Goal: Feedback & Contribution: Submit feedback/report problem

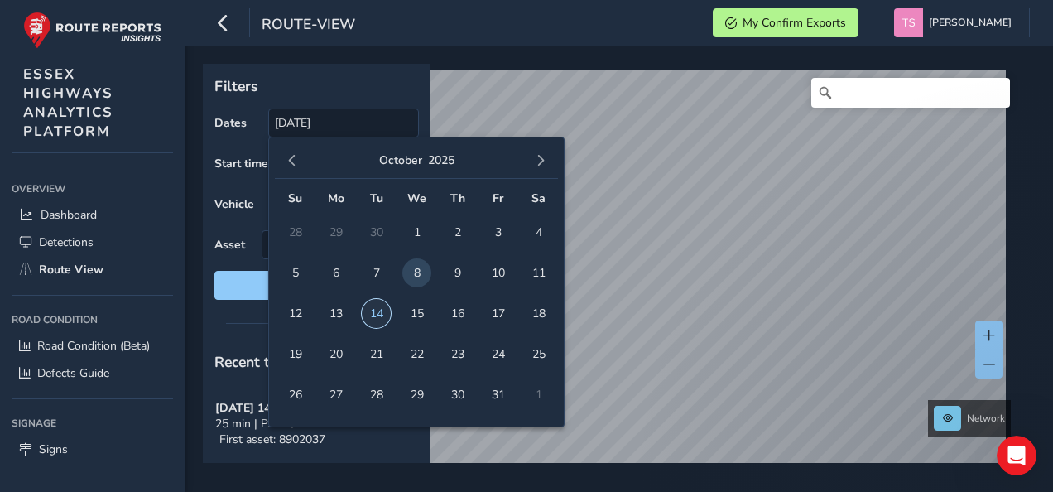
click at [378, 311] on span "14" at bounding box center [376, 313] width 29 height 29
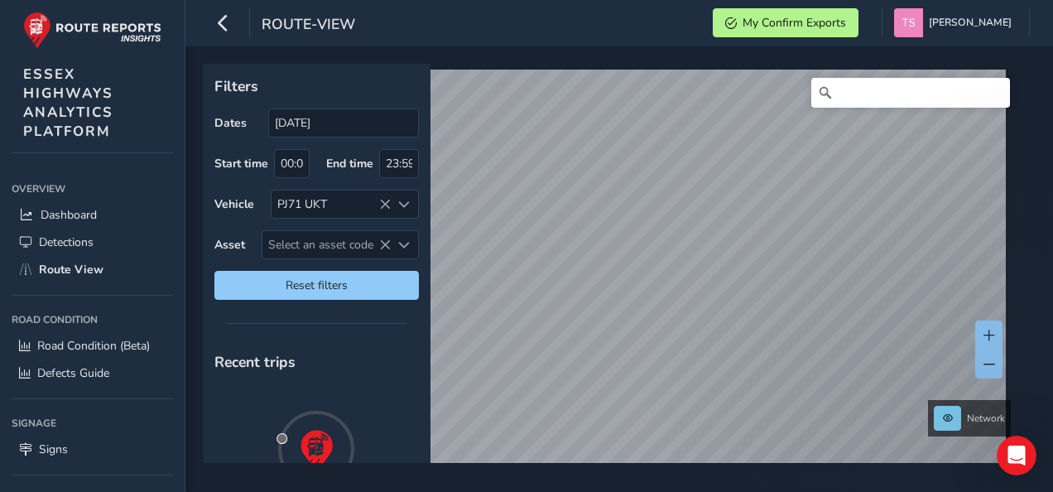
type input "14/10/2025 - 14/10/2025"
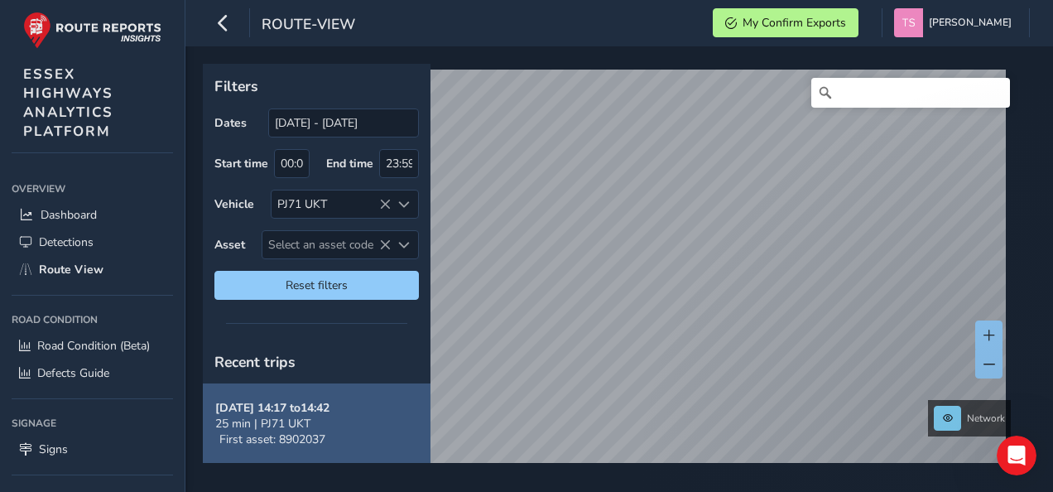
drag, startPoint x: 378, startPoint y: 311, endPoint x: 272, endPoint y: 415, distance: 148.7
click at [272, 416] on span "25 min | PJ71 UKT" at bounding box center [262, 424] width 95 height 16
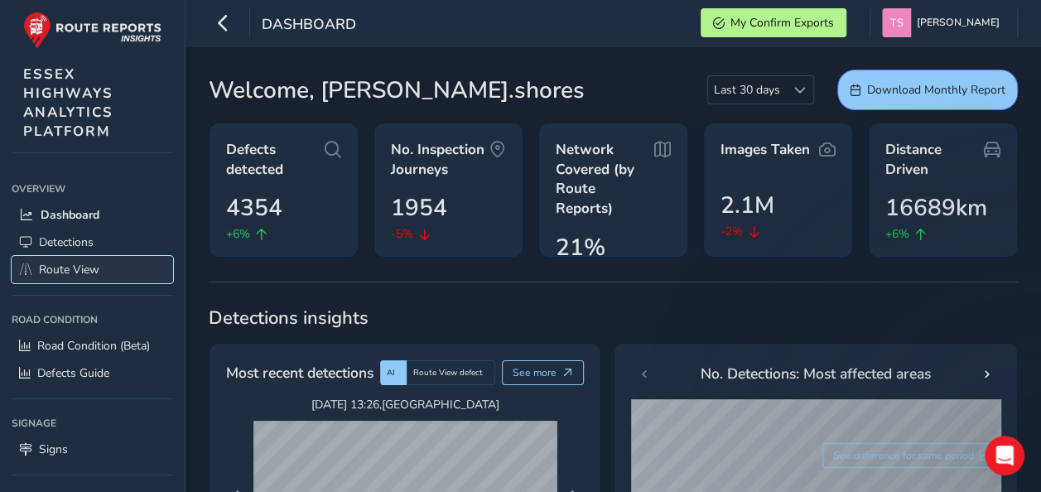
click at [65, 263] on span "Route View" at bounding box center [69, 270] width 60 height 16
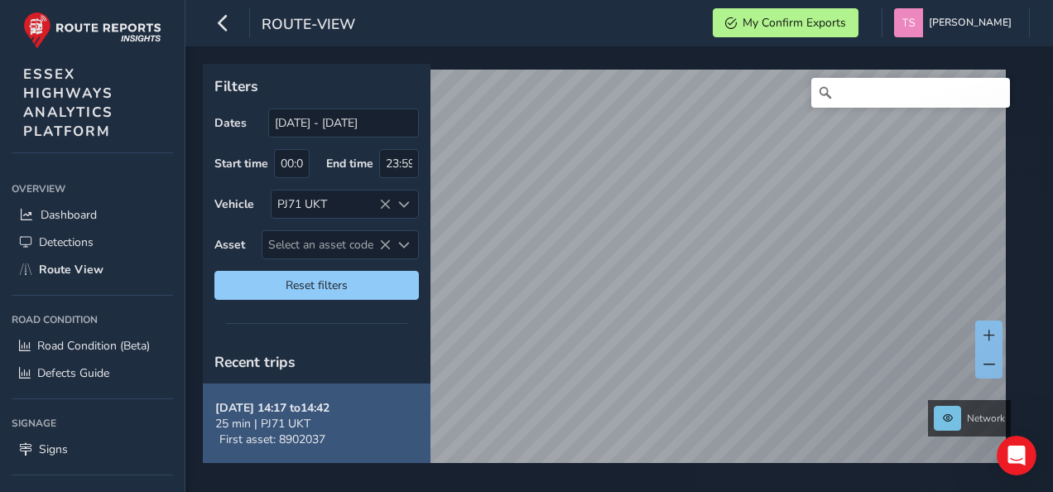
click at [338, 435] on button "[DATE] 14:17 to 14:42 25 min | PJ71 UKT First asset: 8902037" at bounding box center [317, 423] width 228 height 81
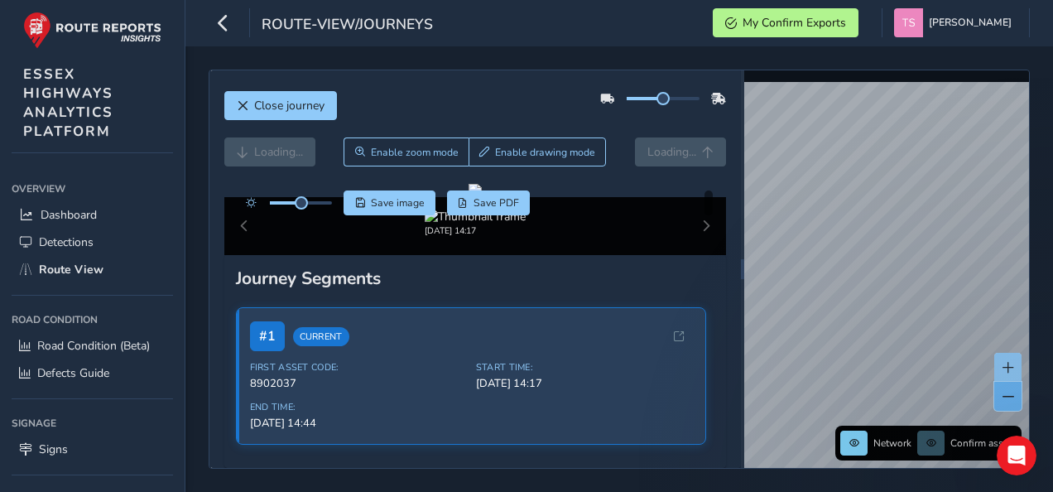
click at [1003, 409] on button at bounding box center [1008, 396] width 27 height 29
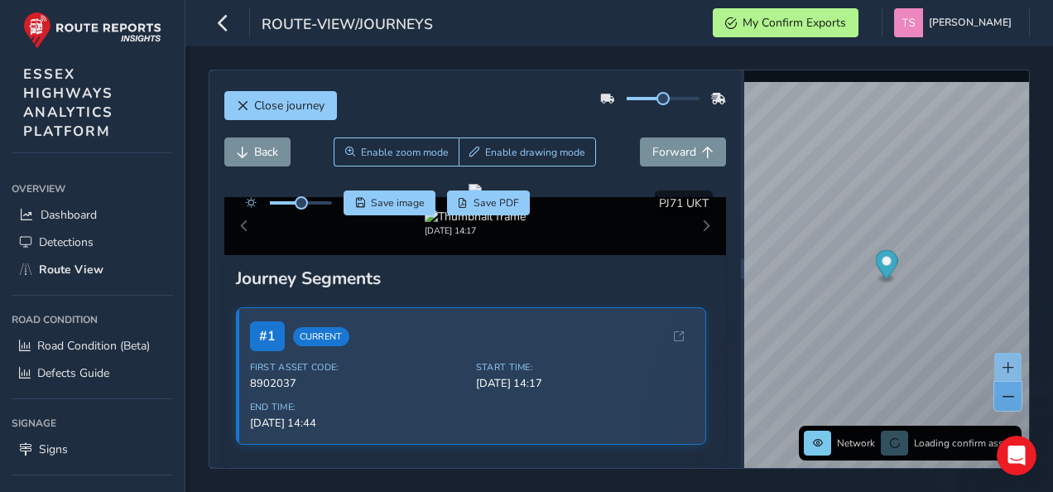
click at [1003, 409] on button at bounding box center [1008, 396] width 27 height 29
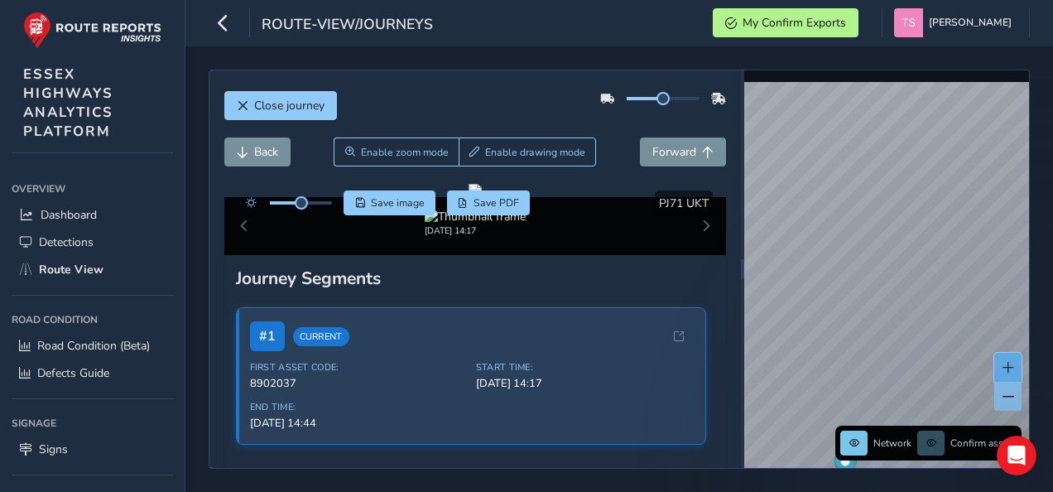
click at [1004, 379] on button at bounding box center [1008, 367] width 27 height 29
click at [1009, 360] on button at bounding box center [1008, 367] width 27 height 29
click at [697, 174] on div "Close journey Back Enable zoom mode Enable drawing mode Forward Click and Drag …" at bounding box center [619, 269] width 821 height 399
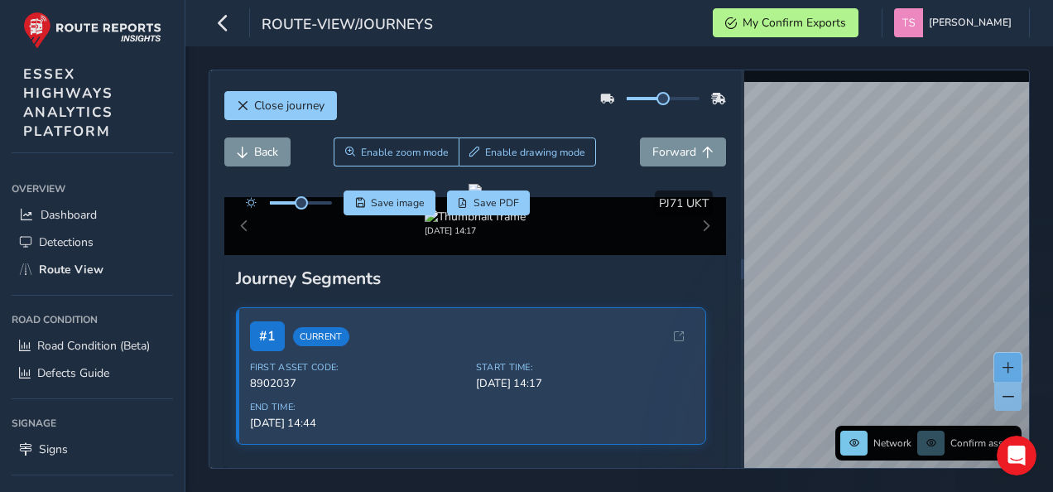
click at [1008, 361] on button at bounding box center [1008, 367] width 27 height 29
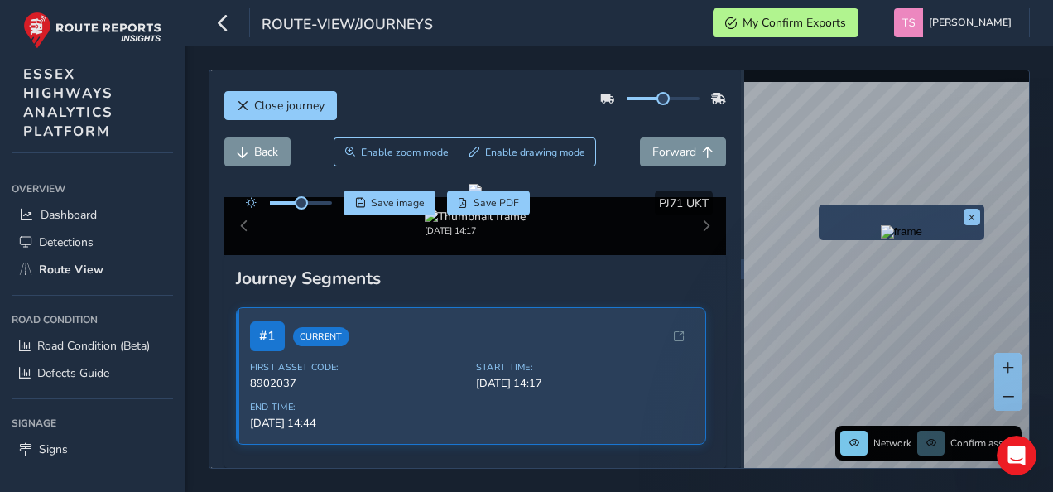
click at [821, 208] on div "x" at bounding box center [902, 223] width 166 height 36
click at [881, 238] on img "Preview frame" at bounding box center [901, 231] width 41 height 13
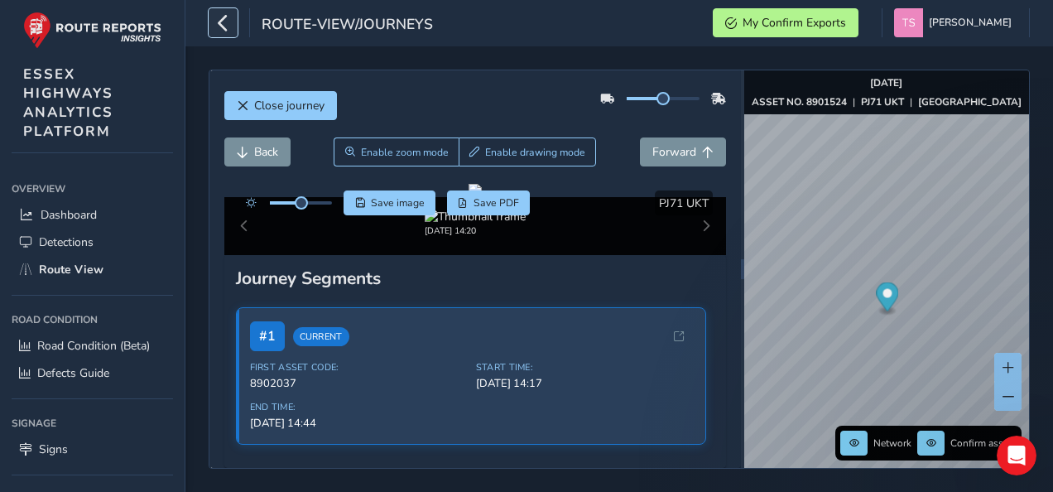
click at [214, 25] on icon "button" at bounding box center [222, 22] width 17 height 29
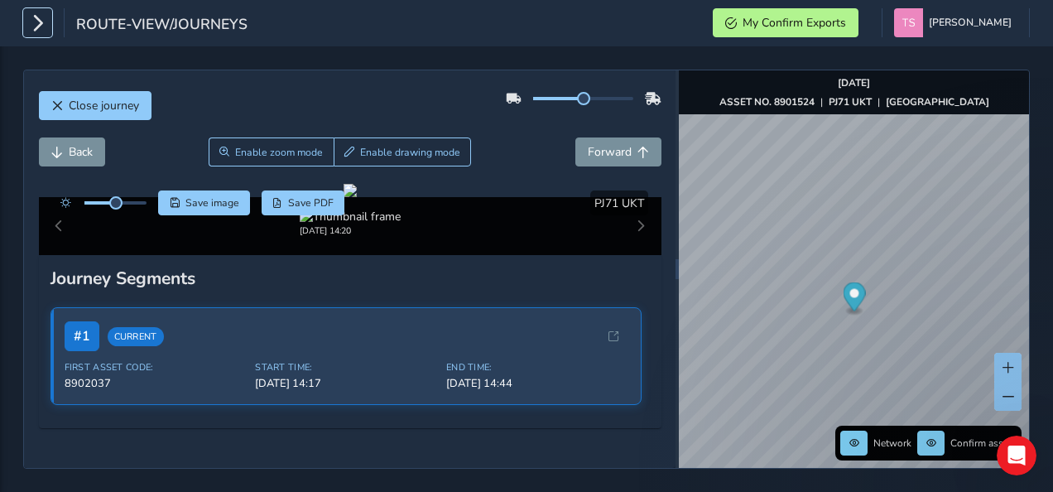
scroll to position [76, 0]
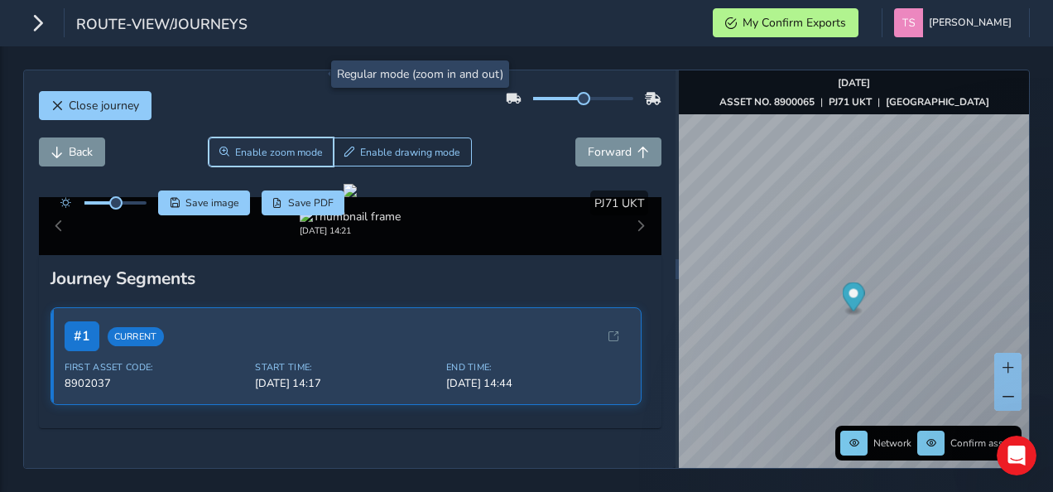
click at [254, 146] on span "Enable zoom mode" at bounding box center [279, 152] width 88 height 13
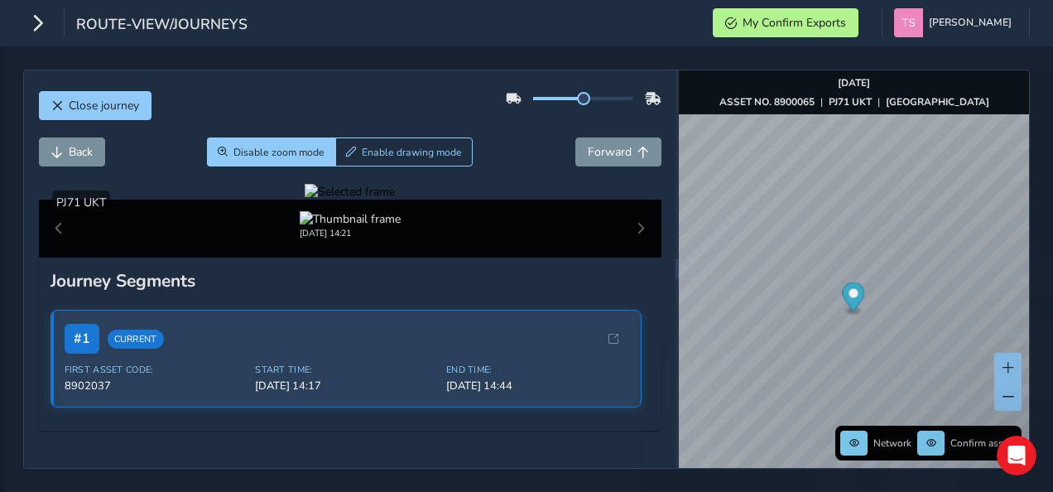
click at [320, 200] on div at bounding box center [350, 192] width 90 height 16
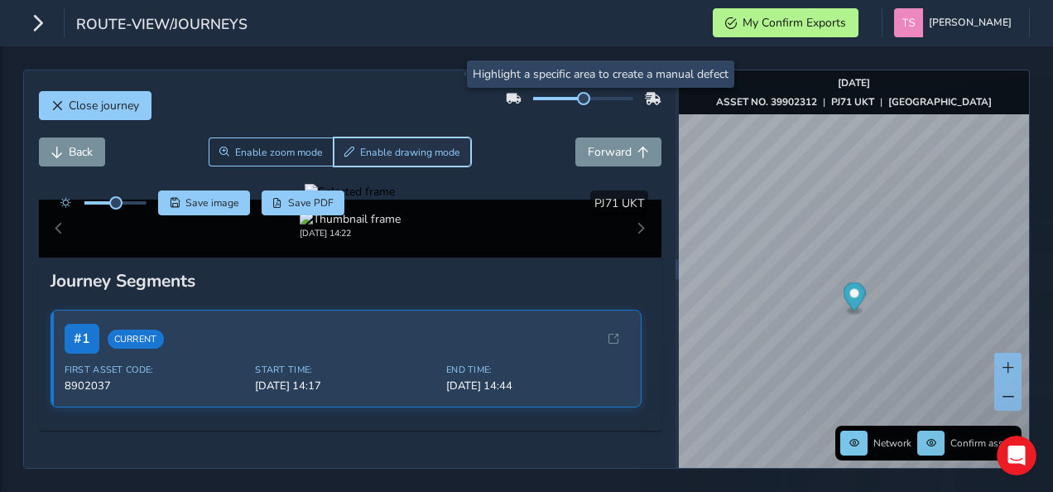
click at [370, 146] on span "Enable drawing mode" at bounding box center [410, 152] width 100 height 13
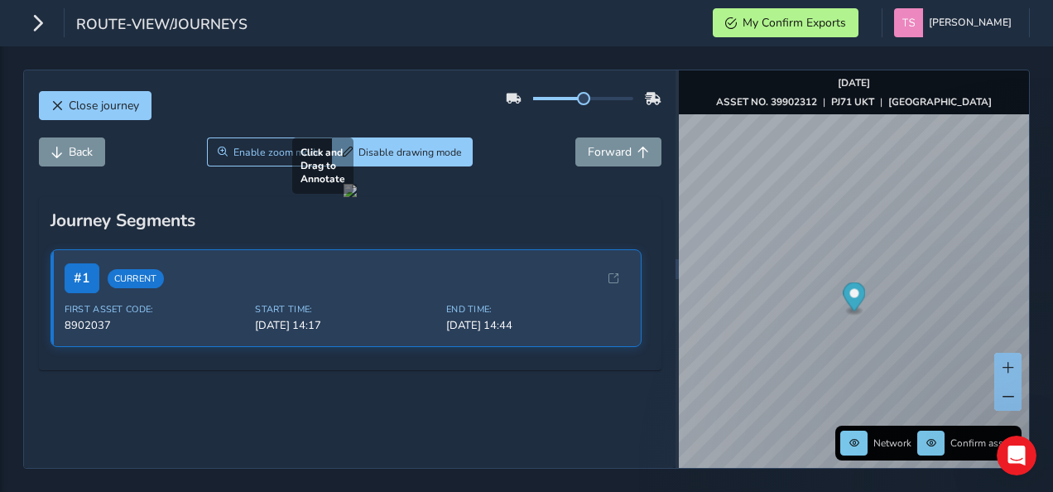
drag, startPoint x: 357, startPoint y: 278, endPoint x: 373, endPoint y: 290, distance: 20.2
click at [357, 197] on div at bounding box center [350, 190] width 13 height 13
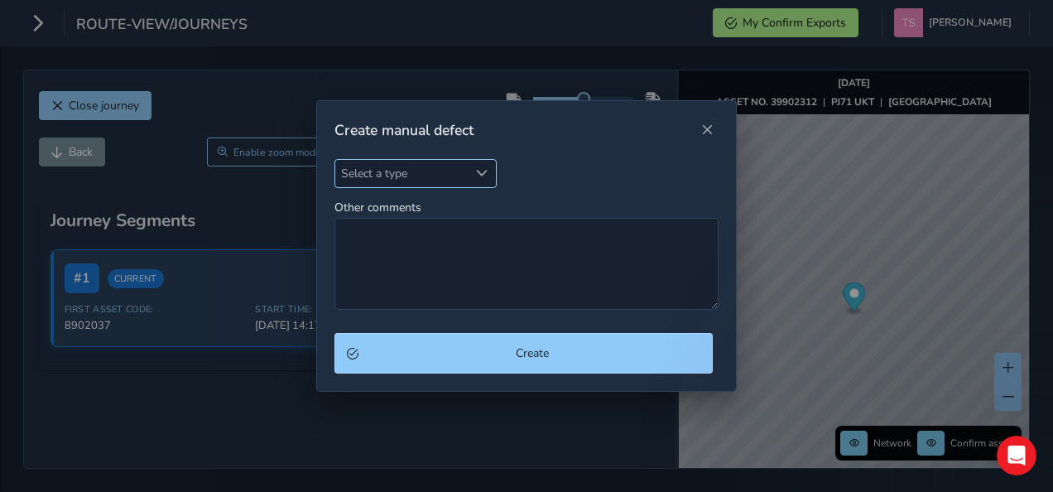
click at [414, 166] on span "Select a type" at bounding box center [401, 173] width 133 height 27
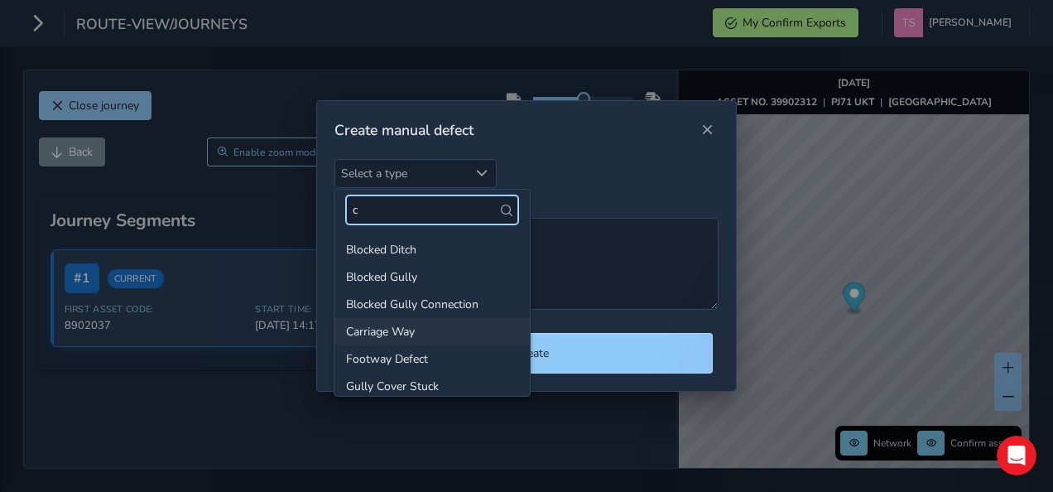
type input "c"
click at [431, 329] on li "Carriage Way" at bounding box center [432, 331] width 195 height 27
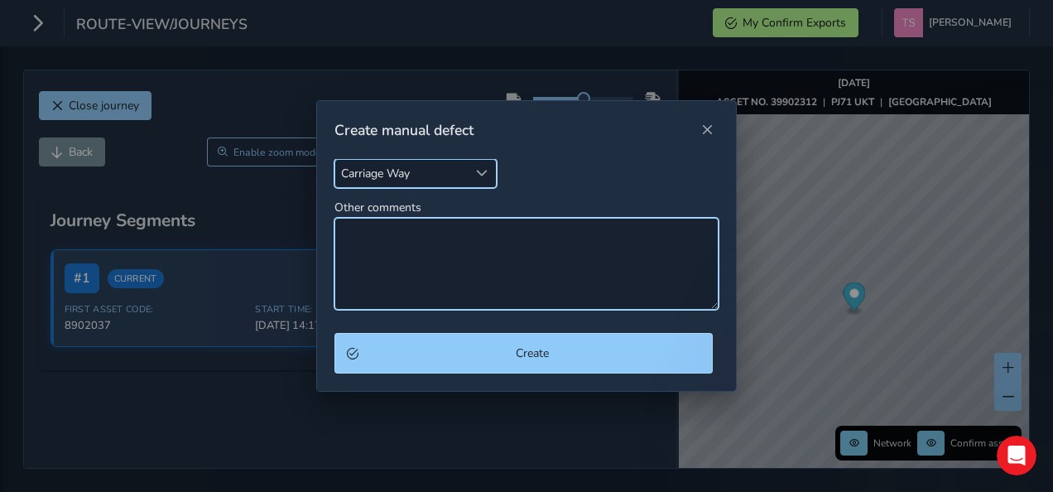
click at [417, 241] on textarea "Other comments" at bounding box center [527, 264] width 385 height 92
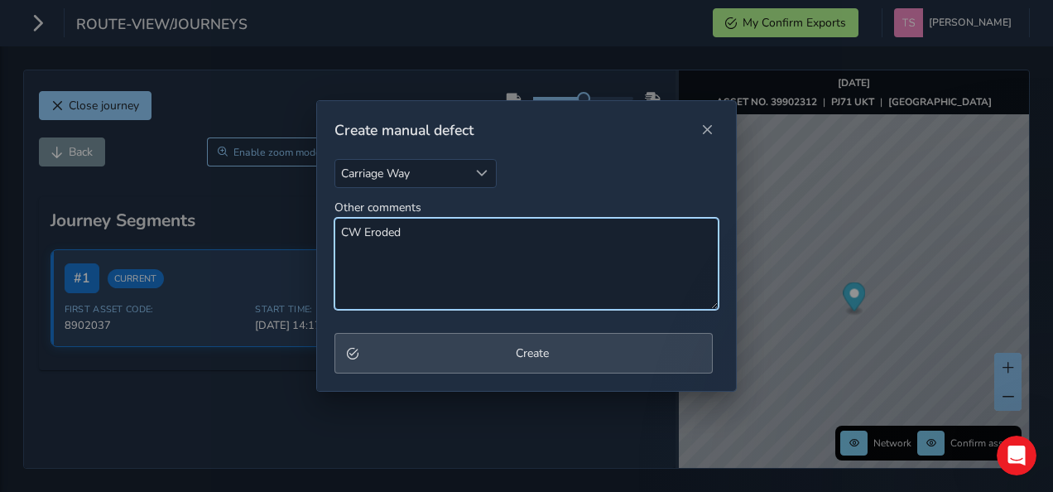
type textarea "CW Eroded"
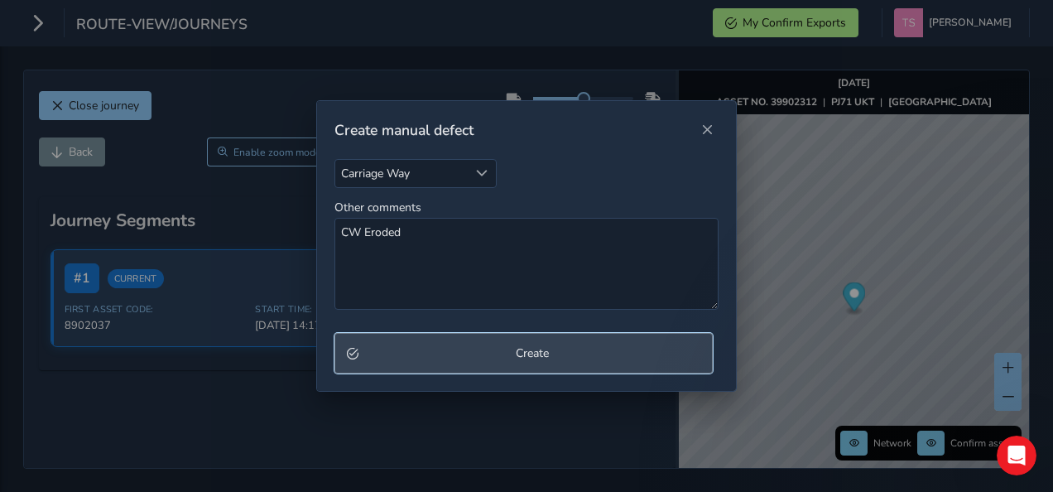
click at [452, 345] on span "Create" at bounding box center [532, 353] width 337 height 16
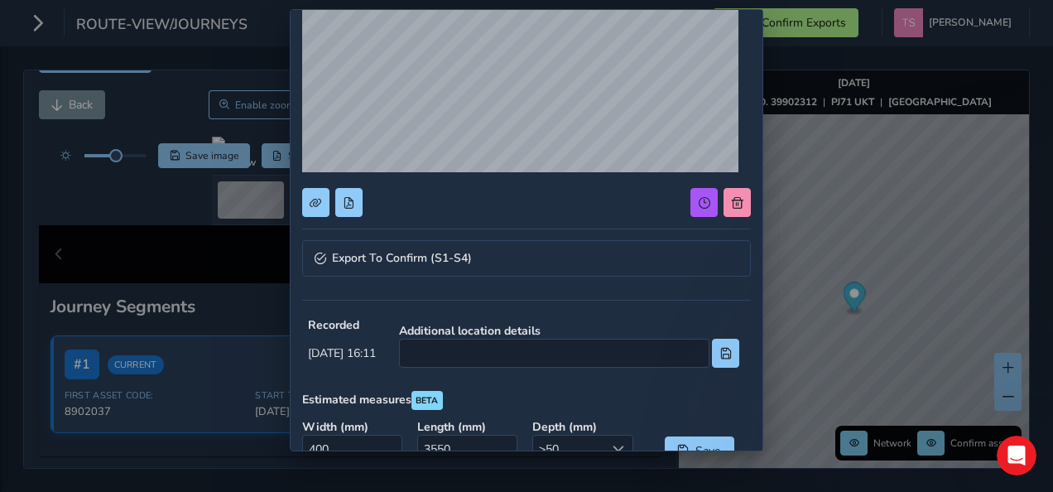
scroll to position [166, 0]
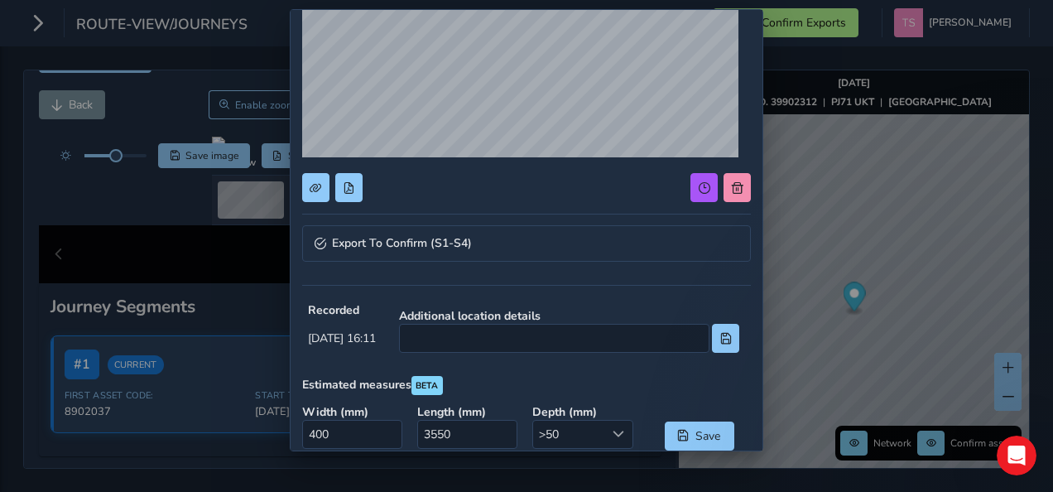
click at [481, 319] on strong "Additional location details" at bounding box center [569, 316] width 340 height 16
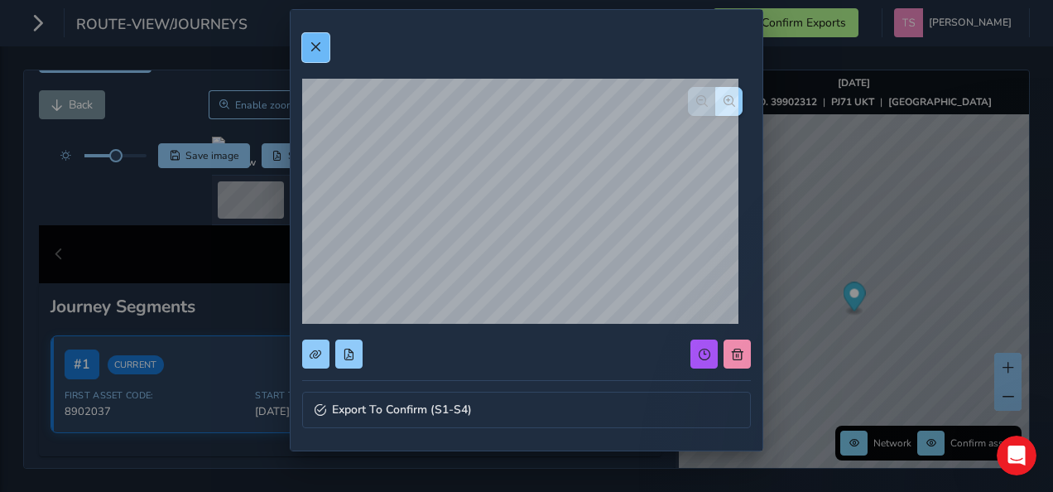
click at [306, 48] on button at bounding box center [315, 47] width 27 height 29
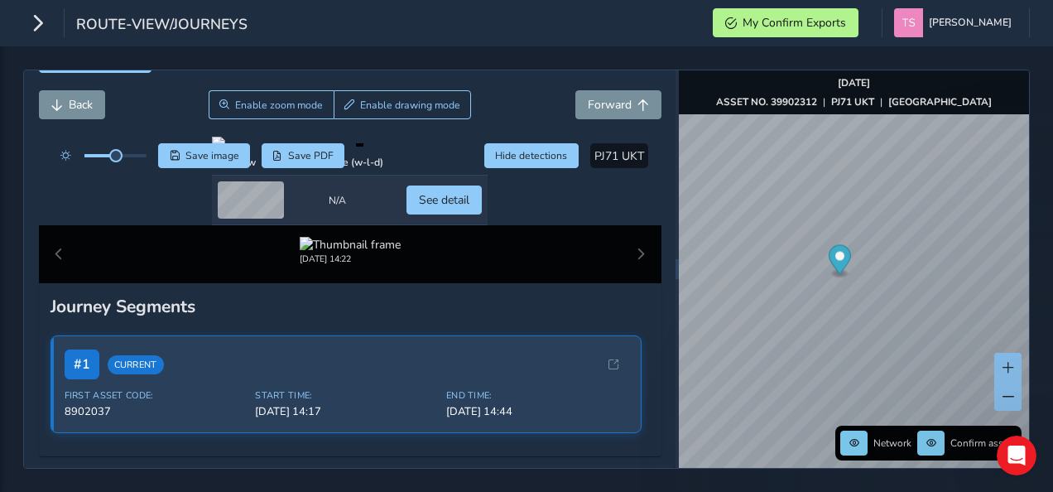
drag, startPoint x: 852, startPoint y: 301, endPoint x: 831, endPoint y: 241, distance: 63.4
click at [831, 245] on icon "Map marker" at bounding box center [840, 259] width 22 height 29
click at [1012, 404] on button at bounding box center [1008, 396] width 27 height 29
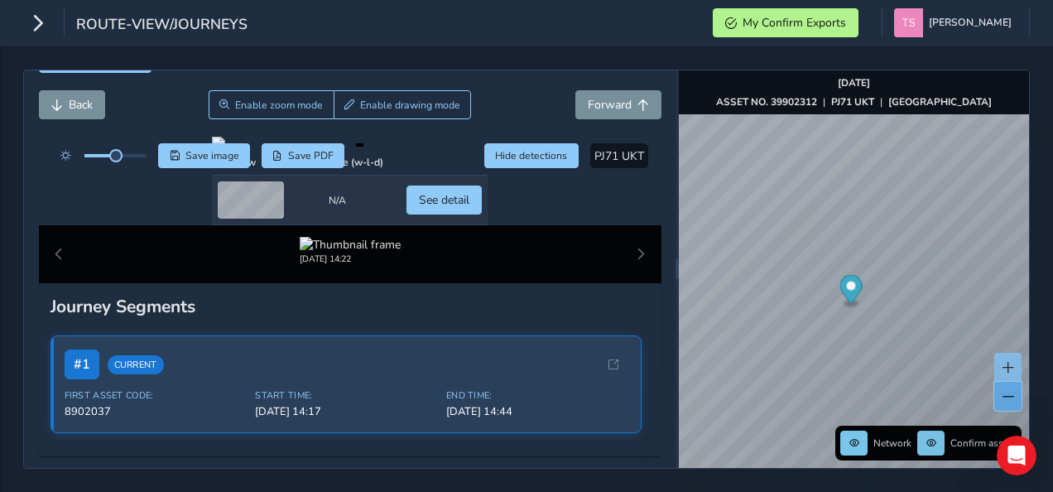
click at [1012, 404] on button at bounding box center [1008, 396] width 27 height 29
click at [1014, 368] on span at bounding box center [1009, 368] width 12 height 12
click at [1014, 373] on button at bounding box center [1008, 367] width 27 height 29
click at [1014, 398] on button at bounding box center [1008, 396] width 27 height 29
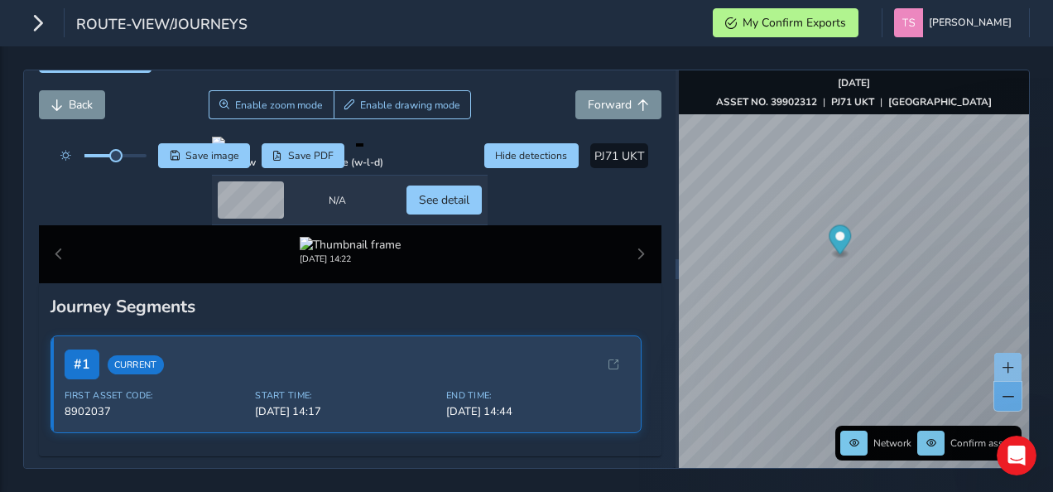
click at [1014, 398] on button at bounding box center [1008, 396] width 27 height 29
click at [1010, 374] on button at bounding box center [1008, 367] width 27 height 29
click at [1015, 393] on button at bounding box center [1008, 396] width 27 height 29
click at [1009, 363] on span at bounding box center [1009, 368] width 12 height 12
click at [999, 404] on button at bounding box center [1008, 396] width 27 height 29
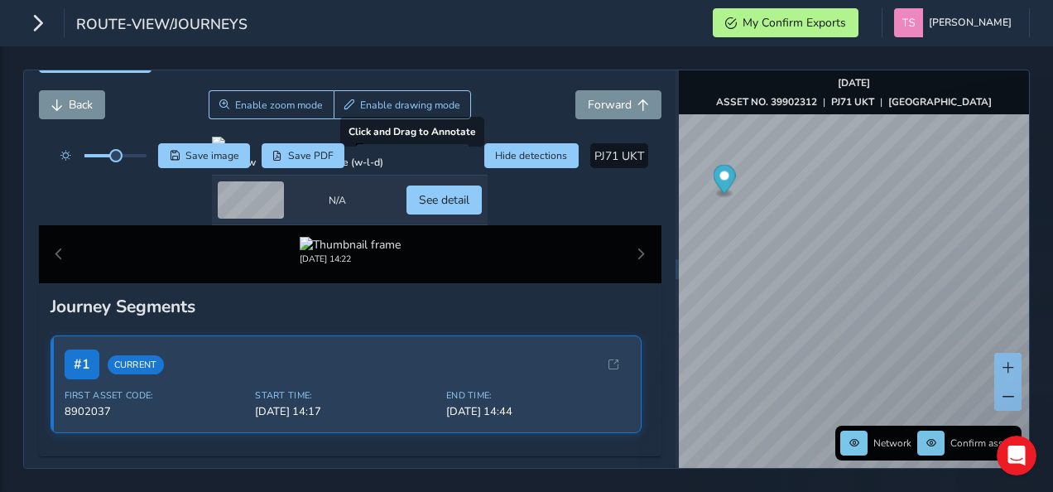
click at [368, 150] on div at bounding box center [350, 143] width 276 height 13
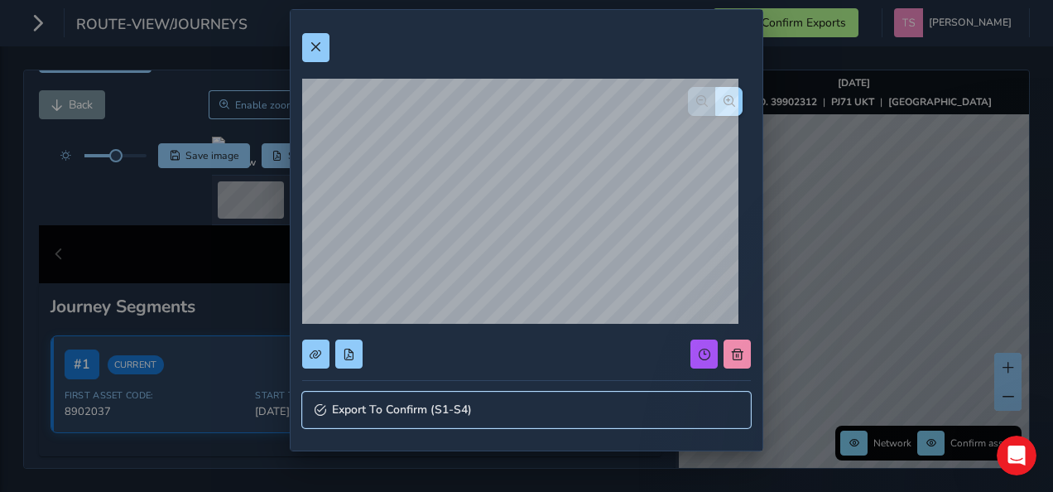
click at [369, 397] on link "Export To Confirm (S1-S4)" at bounding box center [526, 410] width 449 height 36
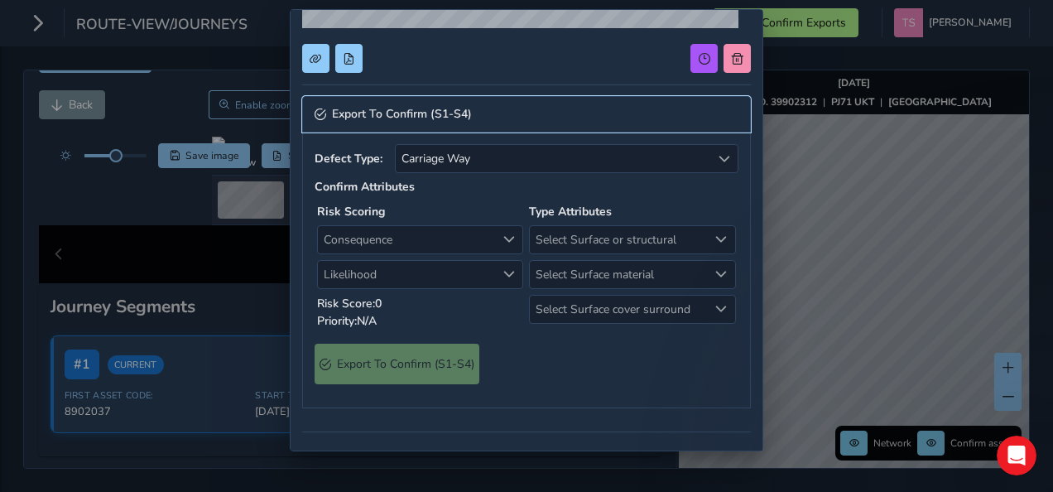
scroll to position [301, 0]
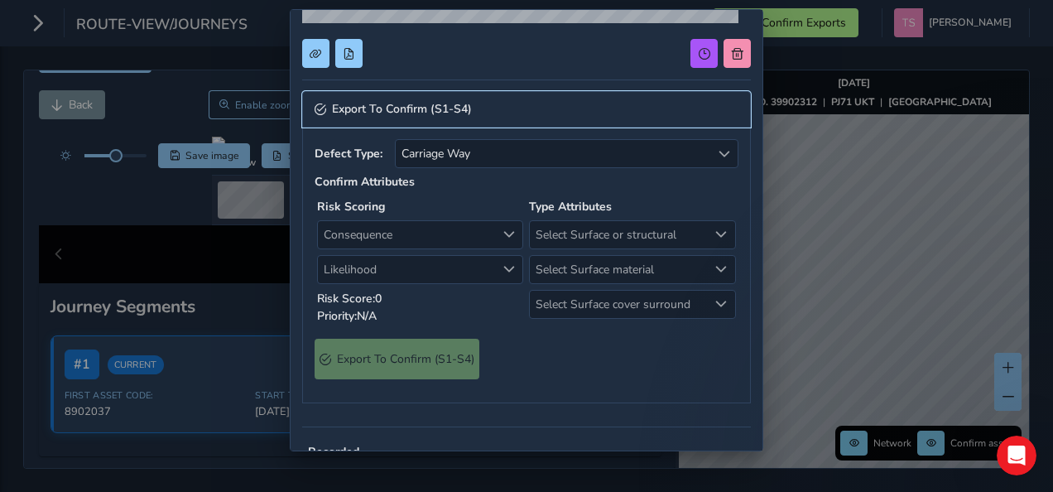
click at [381, 104] on span "Export To Confirm (S1-S4)" at bounding box center [402, 110] width 140 height 12
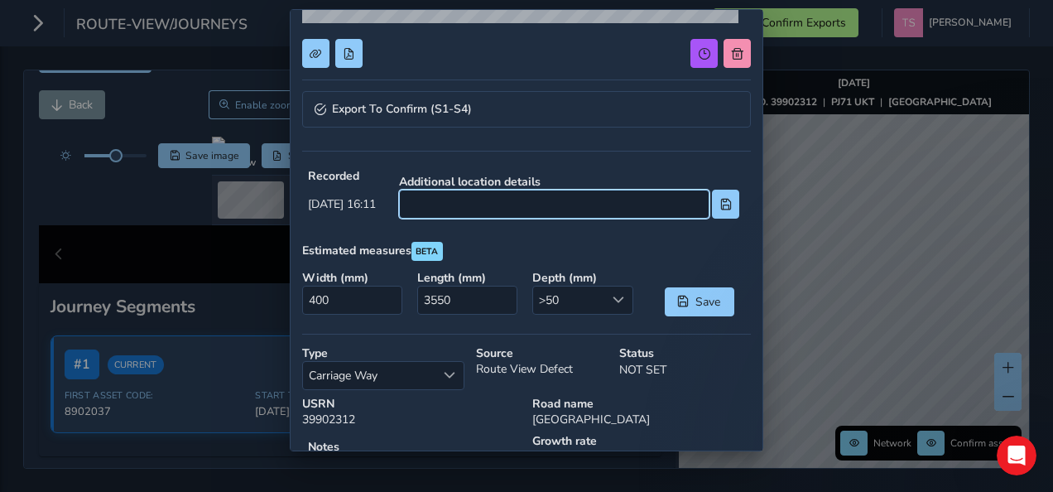
click at [470, 200] on input at bounding box center [554, 204] width 311 height 29
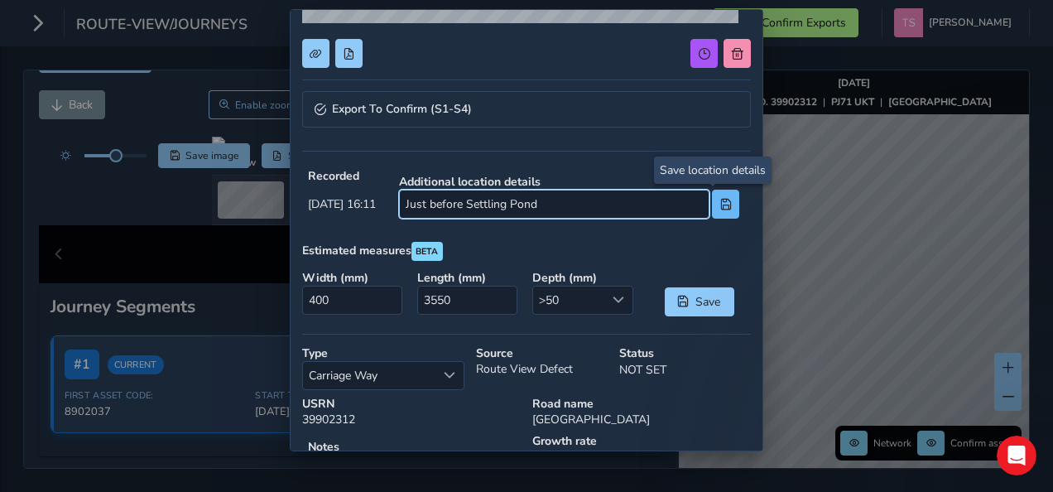
type input "Just before Settling Pond"
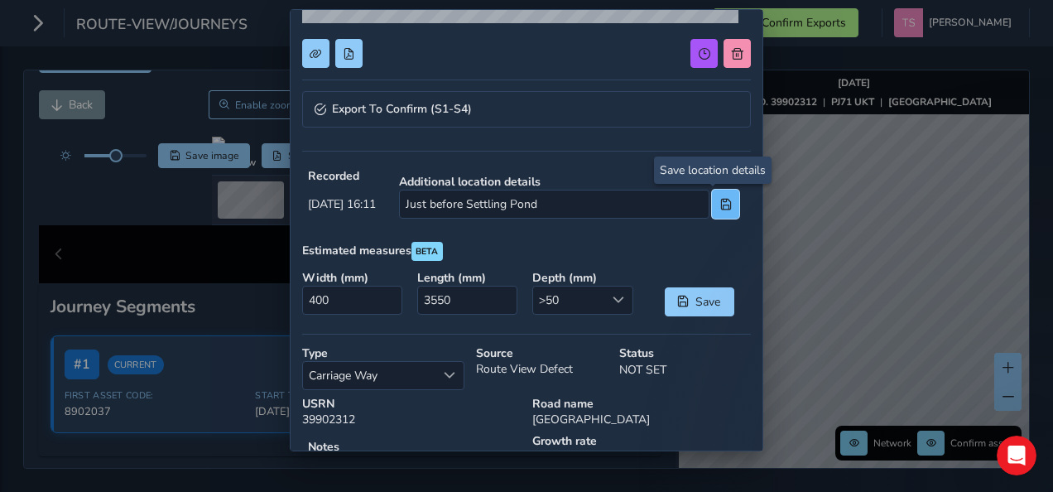
click at [712, 210] on button at bounding box center [725, 204] width 27 height 29
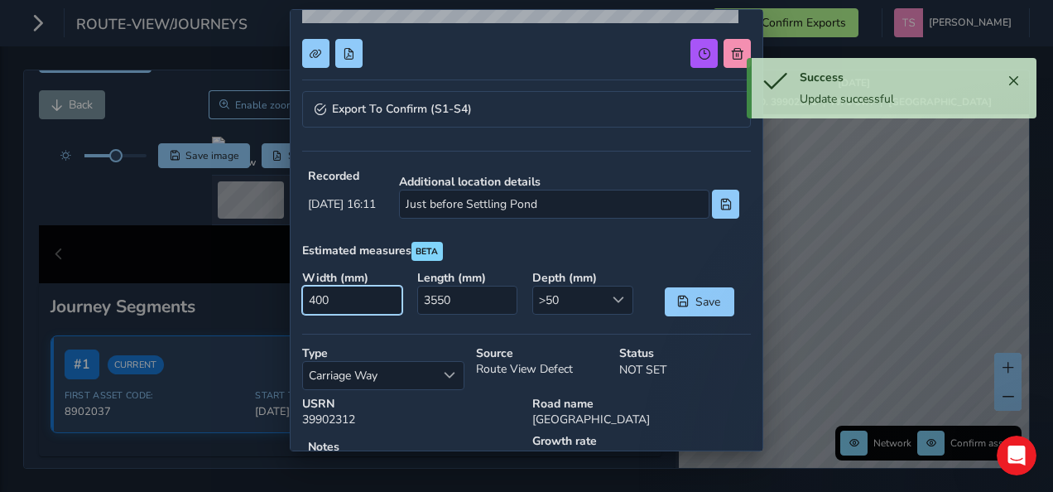
click at [323, 304] on input "400" at bounding box center [352, 300] width 101 height 29
click at [333, 302] on input "400" at bounding box center [352, 300] width 101 height 29
type input "0"
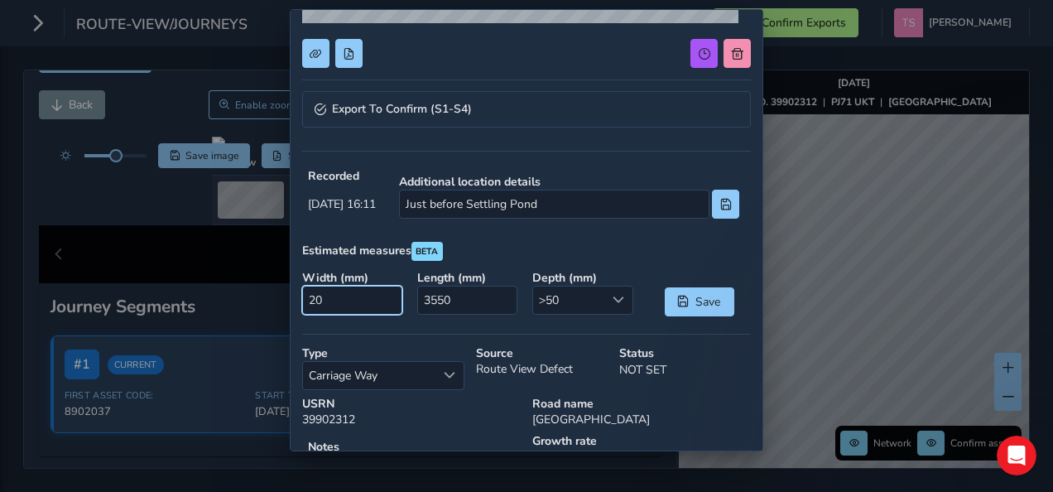
type input "200"
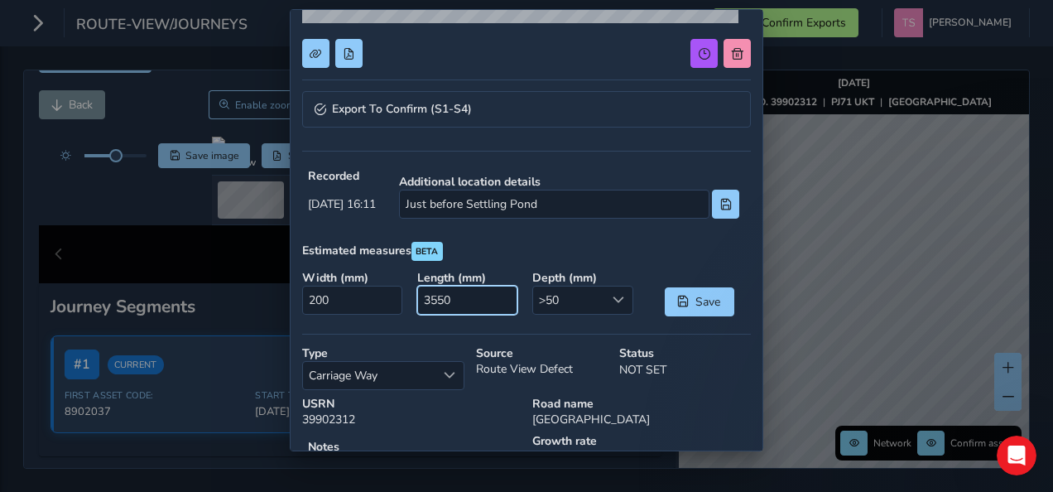
click at [478, 301] on input "3550" at bounding box center [467, 300] width 101 height 29
type input "0"
type input "400"
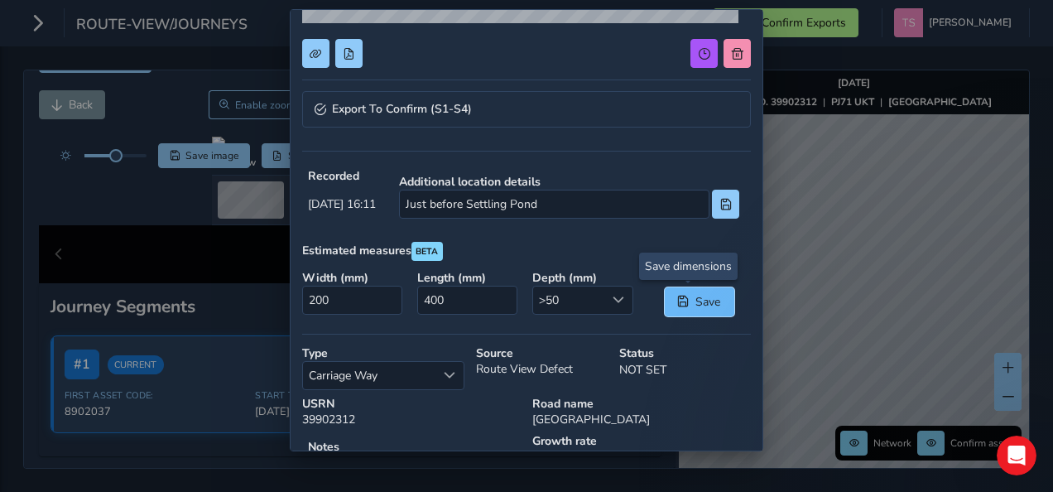
click at [677, 298] on span "Save" at bounding box center [683, 302] width 12 height 12
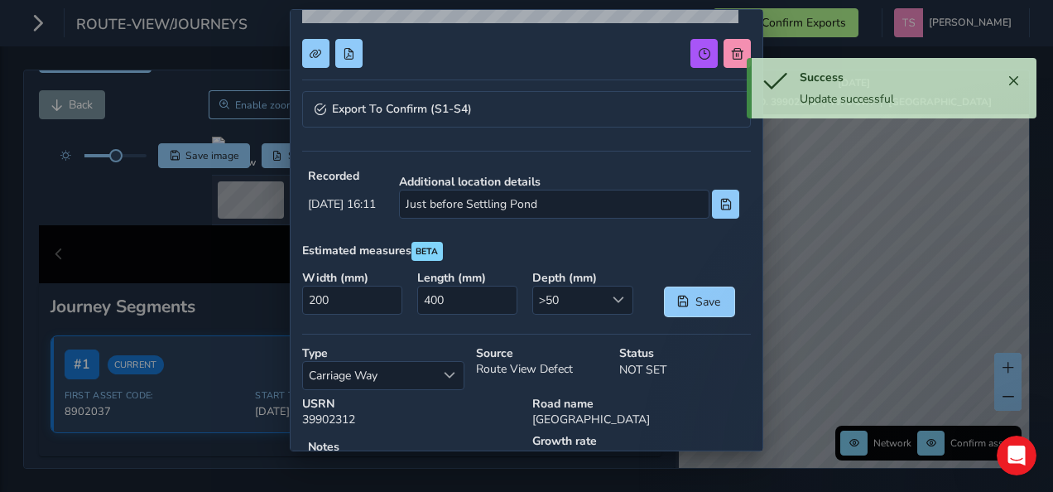
scroll to position [407, 0]
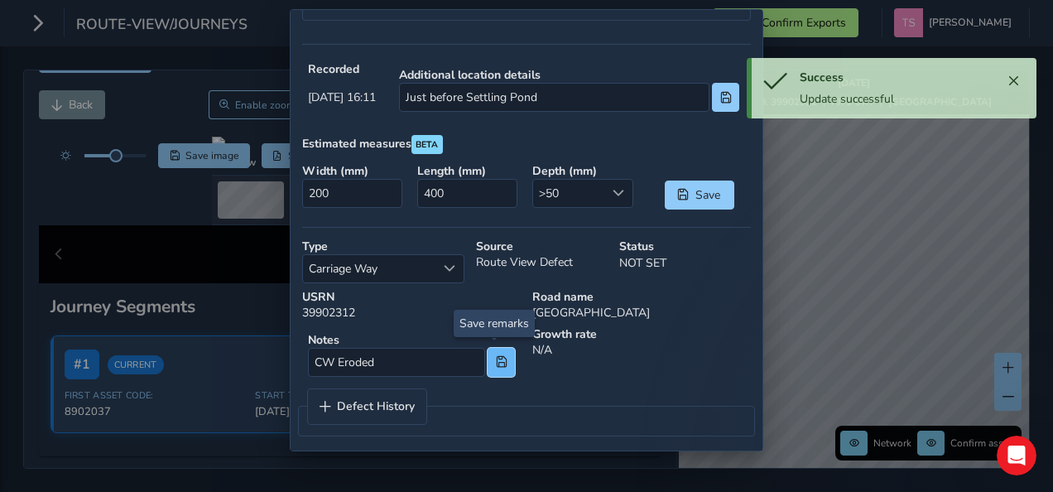
click at [496, 361] on button at bounding box center [501, 362] width 27 height 29
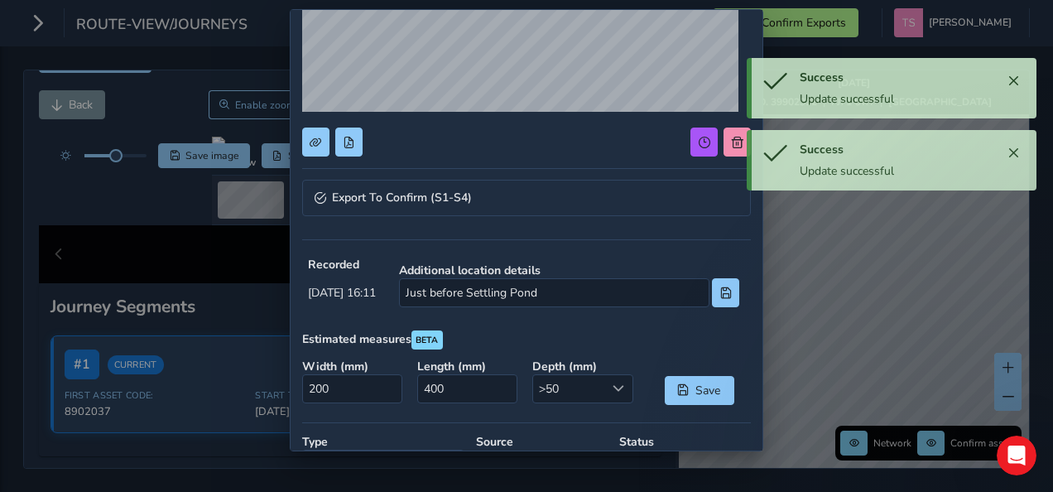
scroll to position [192, 0]
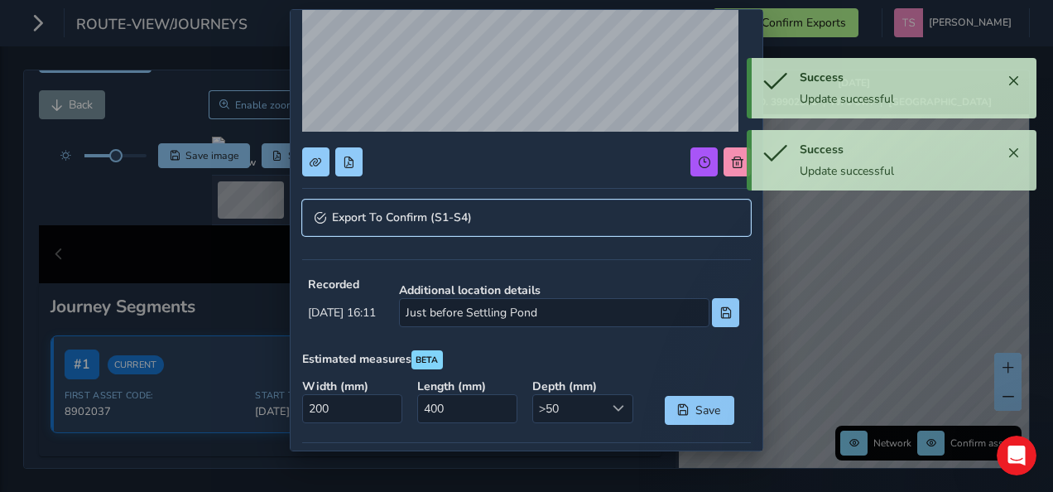
click at [489, 204] on link "Export To Confirm (S1-S4)" at bounding box center [526, 218] width 449 height 36
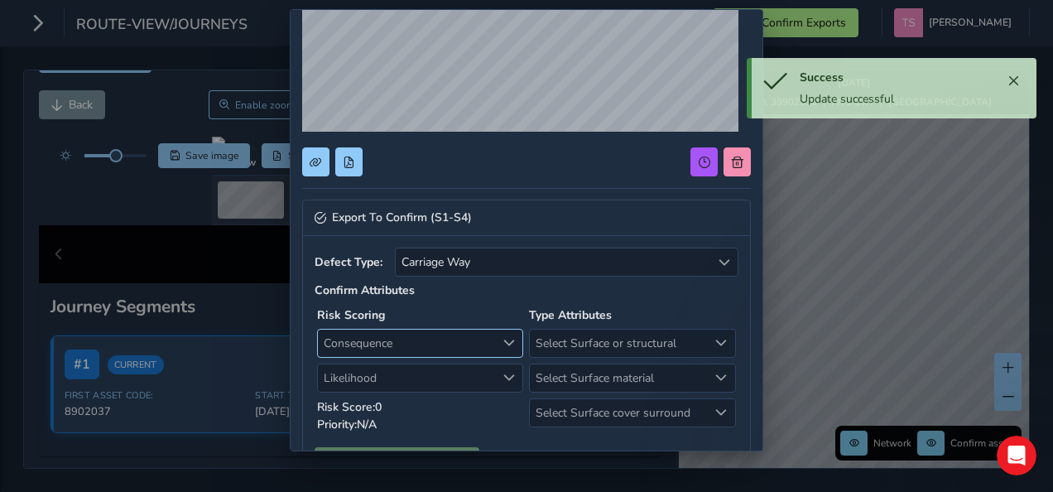
click at [472, 332] on span "Consequence" at bounding box center [406, 343] width 177 height 27
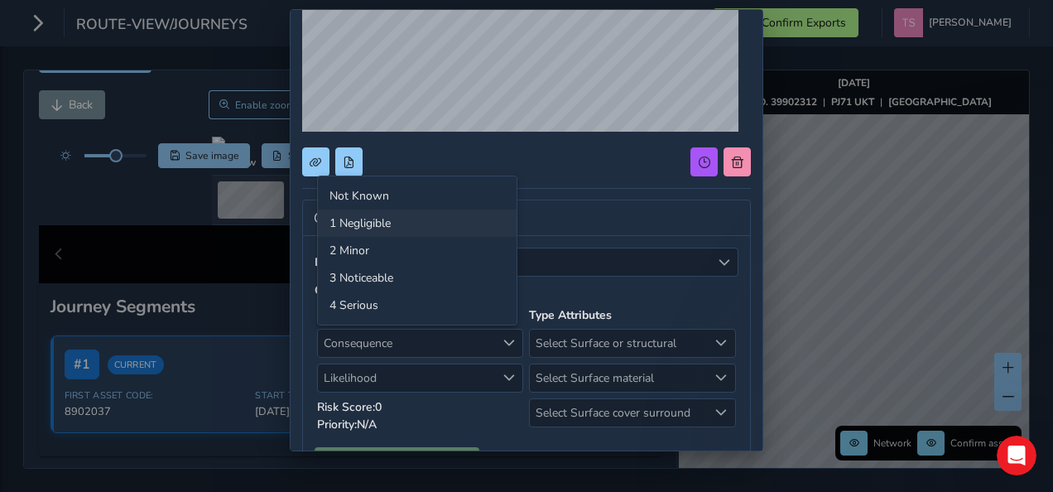
click at [436, 221] on li "1 Negligible" at bounding box center [417, 223] width 199 height 27
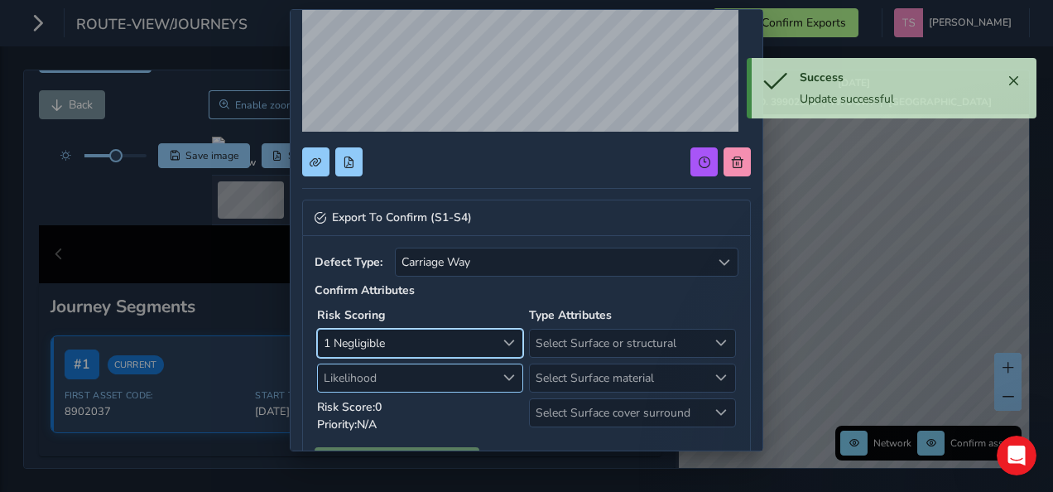
click at [425, 374] on span "Likelihood" at bounding box center [406, 377] width 177 height 27
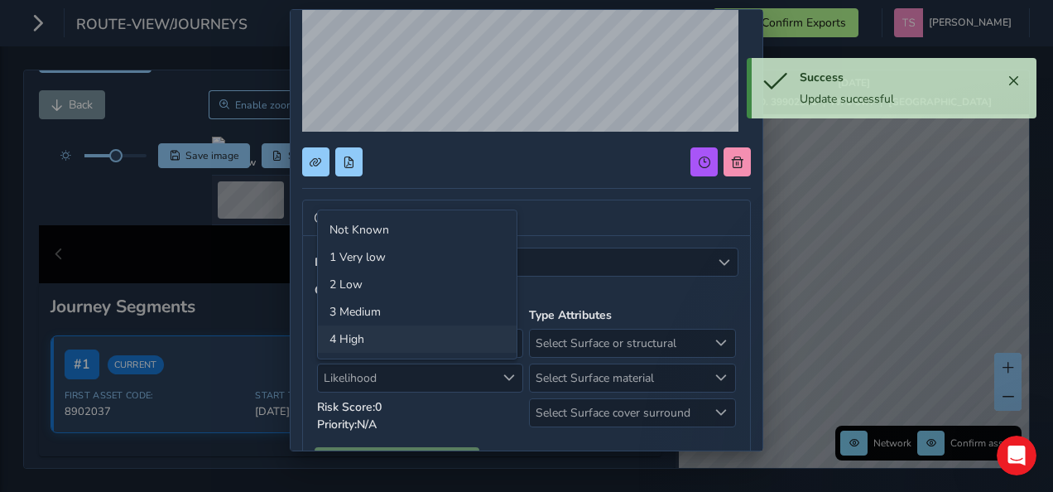
click at [430, 339] on li "4 High" at bounding box center [417, 338] width 199 height 27
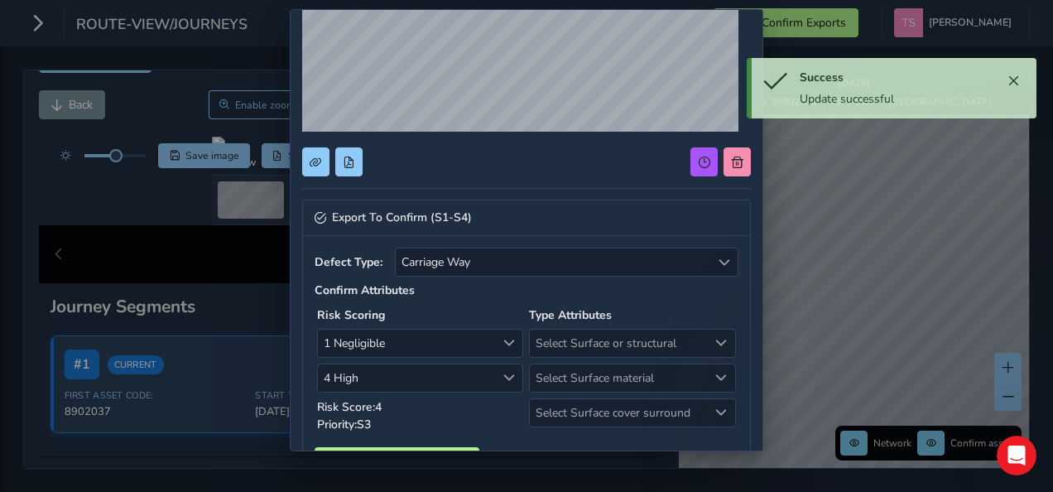
click at [430, 339] on span "1 Negligible" at bounding box center [406, 343] width 177 height 27
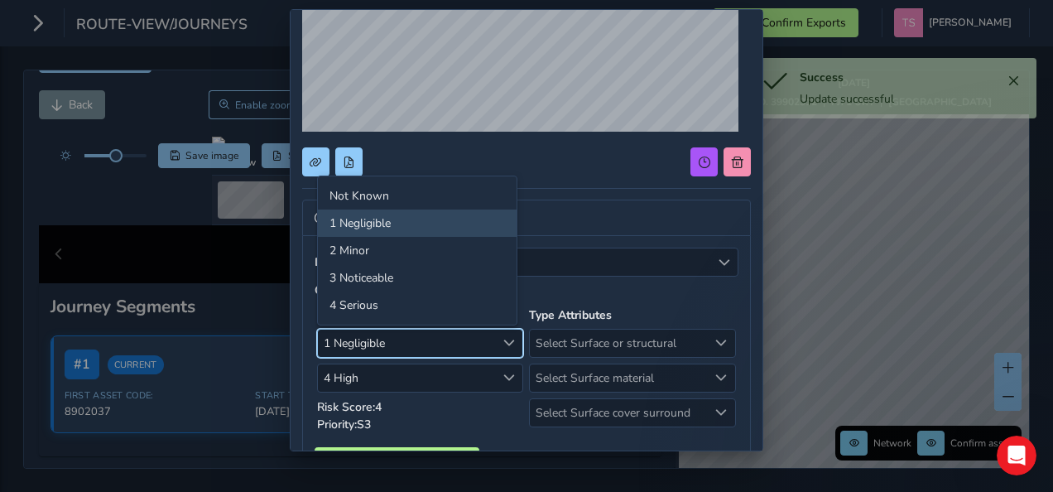
click at [579, 287] on div "Confirm Attributes Risk Scoring 1 Negligible 1 Negligible 4 High 4 High Risk Sc…" at bounding box center [527, 358] width 424 height 153
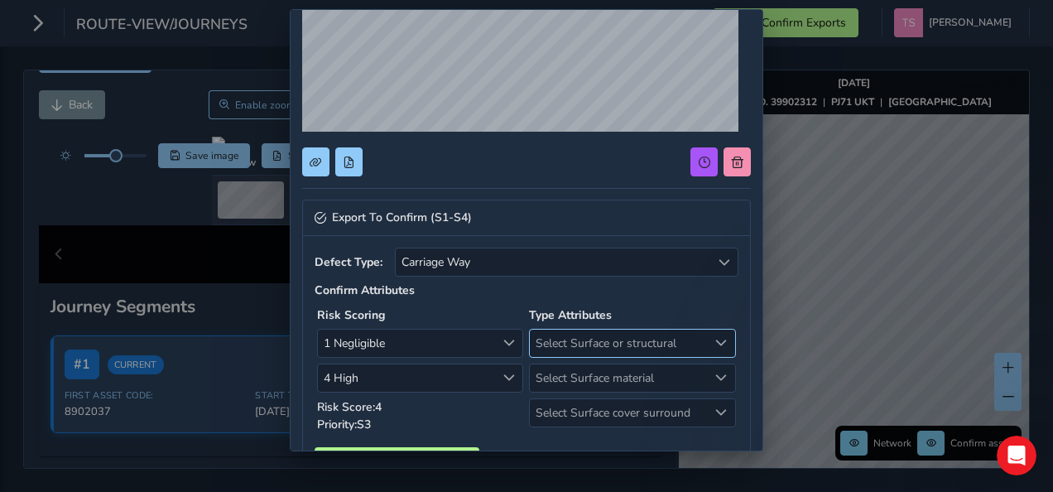
click at [565, 333] on span "Select Surface or structural" at bounding box center [618, 343] width 177 height 27
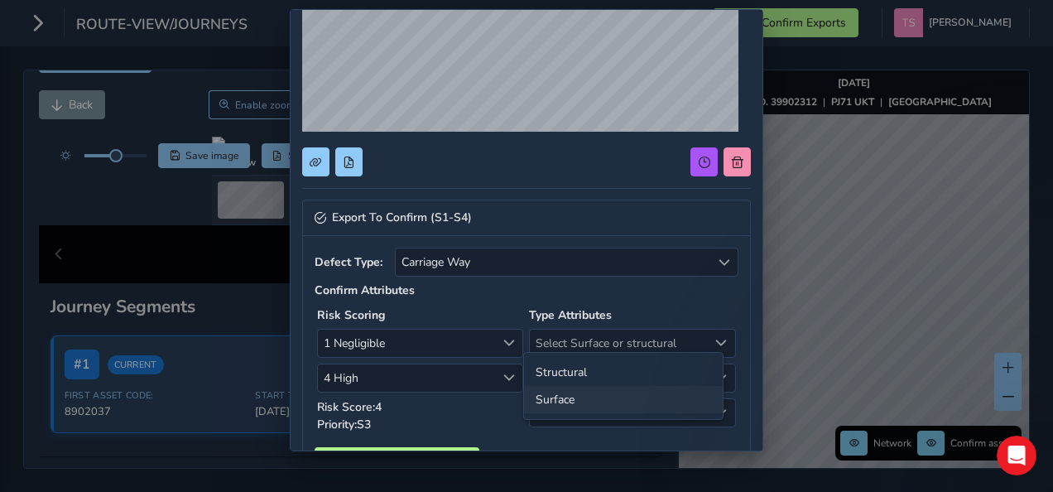
click at [605, 398] on li "Surface" at bounding box center [623, 399] width 199 height 27
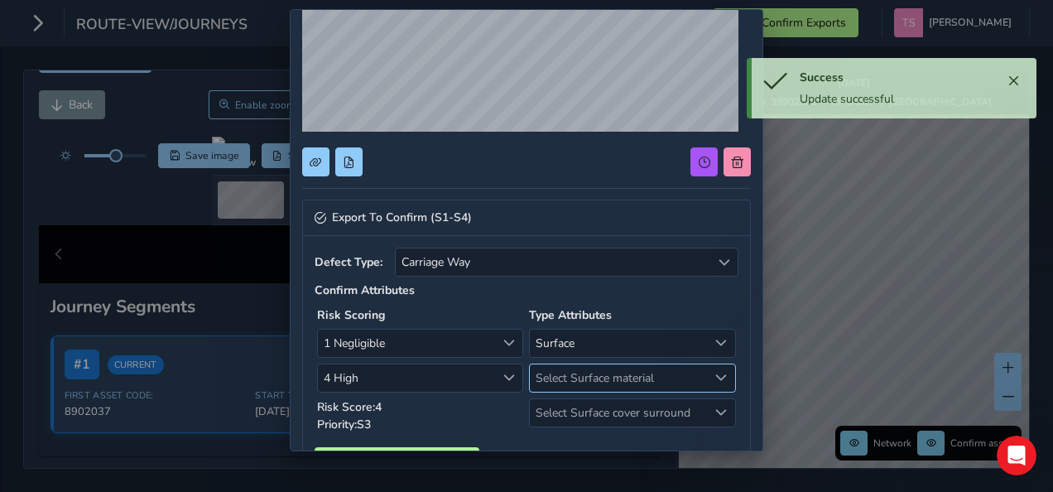
click at [606, 376] on span "Select Surface material" at bounding box center [618, 377] width 177 height 27
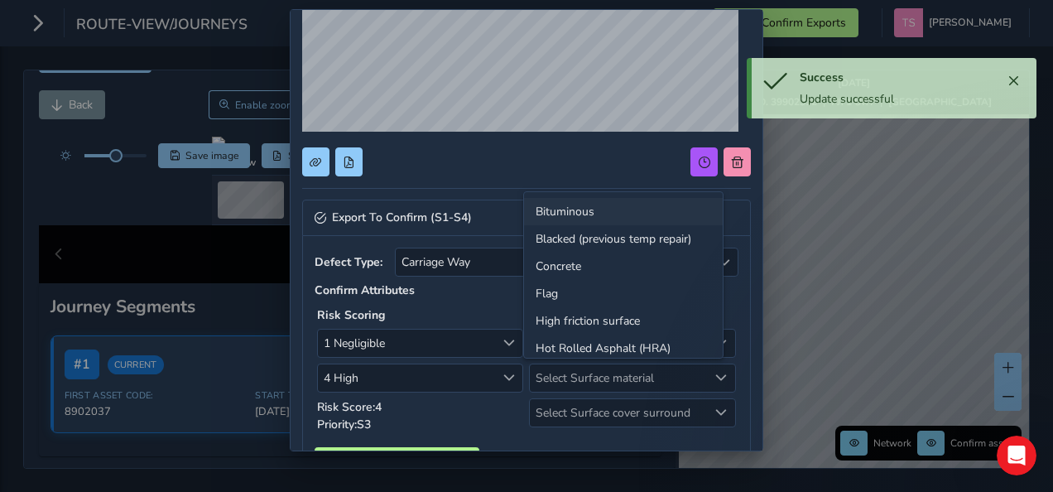
click at [609, 204] on li "Bituminous" at bounding box center [623, 211] width 199 height 27
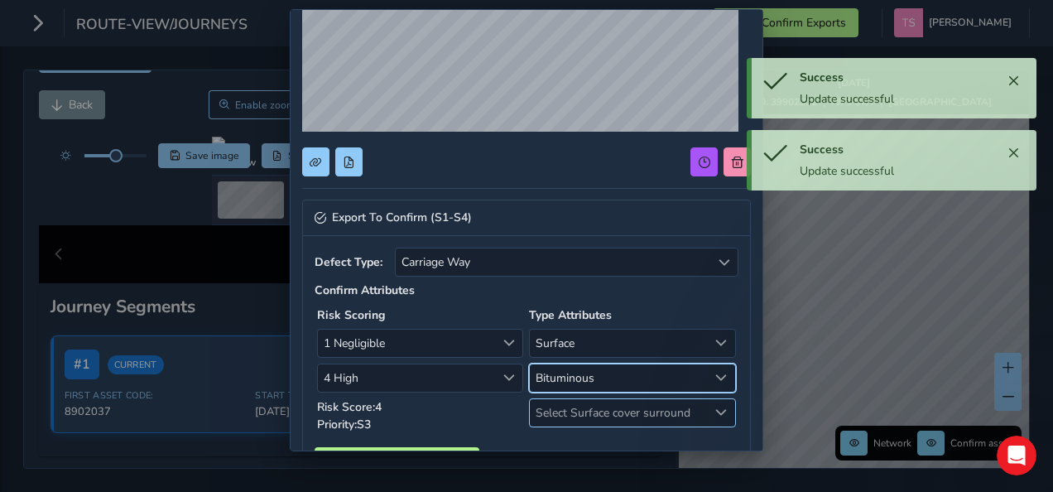
click at [611, 403] on span "Select Surface cover surround" at bounding box center [618, 412] width 177 height 27
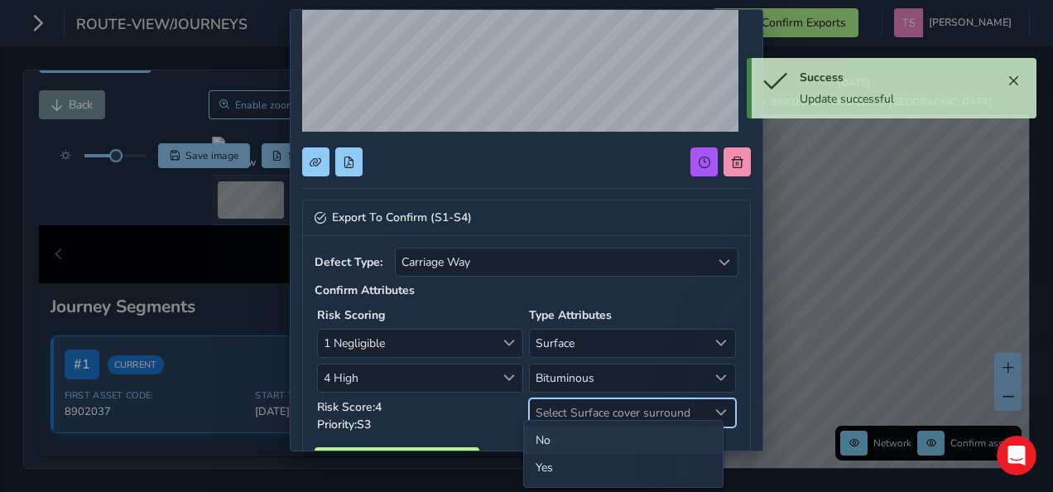
click at [575, 438] on li "No" at bounding box center [623, 439] width 199 height 27
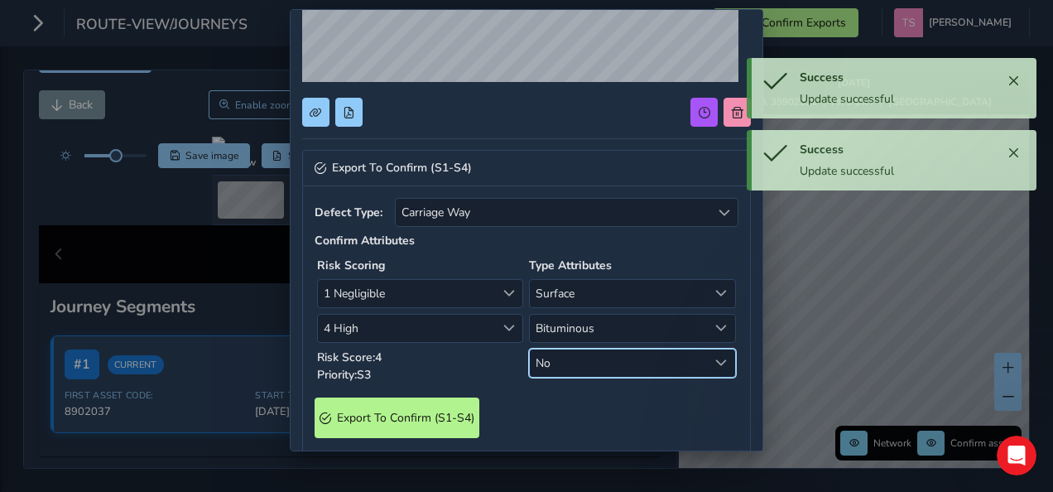
scroll to position [252, 0]
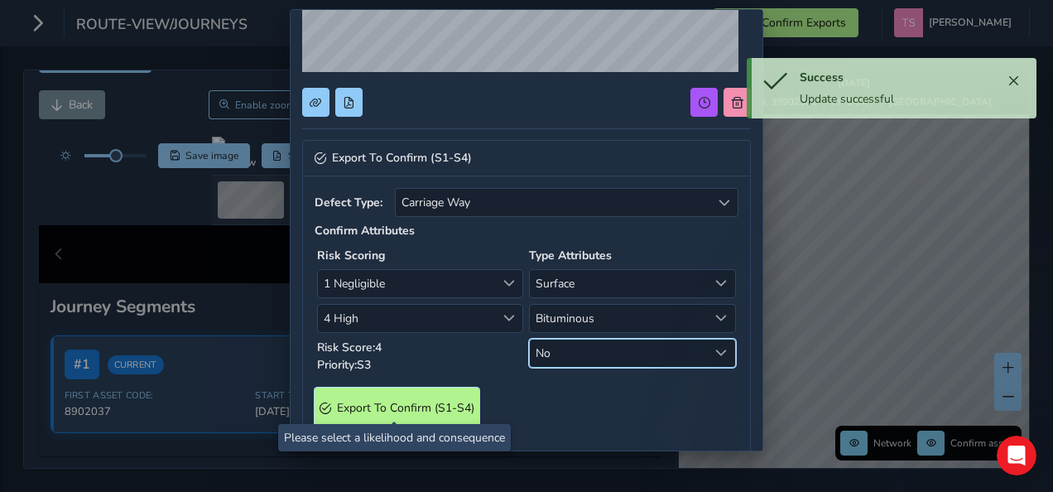
click at [439, 400] on span "Export To Confirm (S1-S4)" at bounding box center [405, 408] width 137 height 16
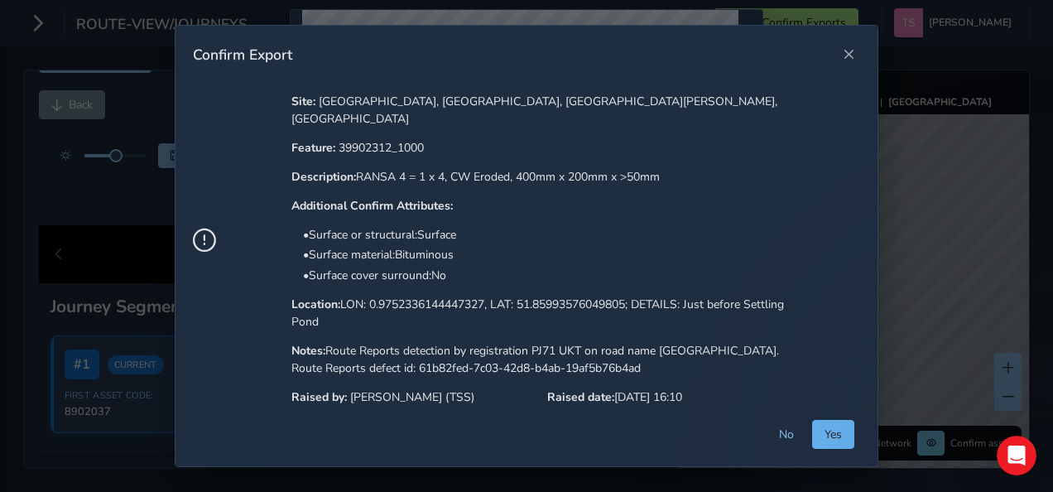
click at [842, 428] on span "Yes" at bounding box center [833, 434] width 17 height 16
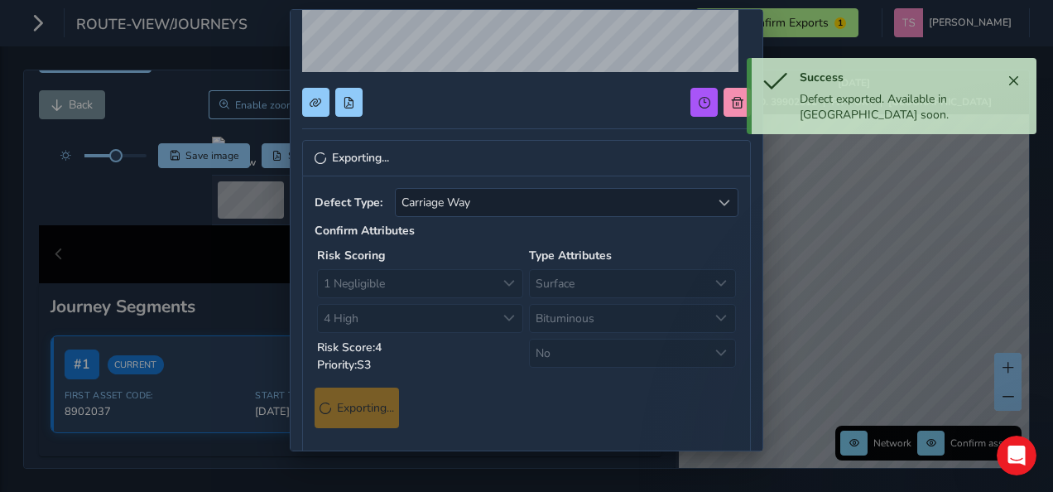
scroll to position [0, 0]
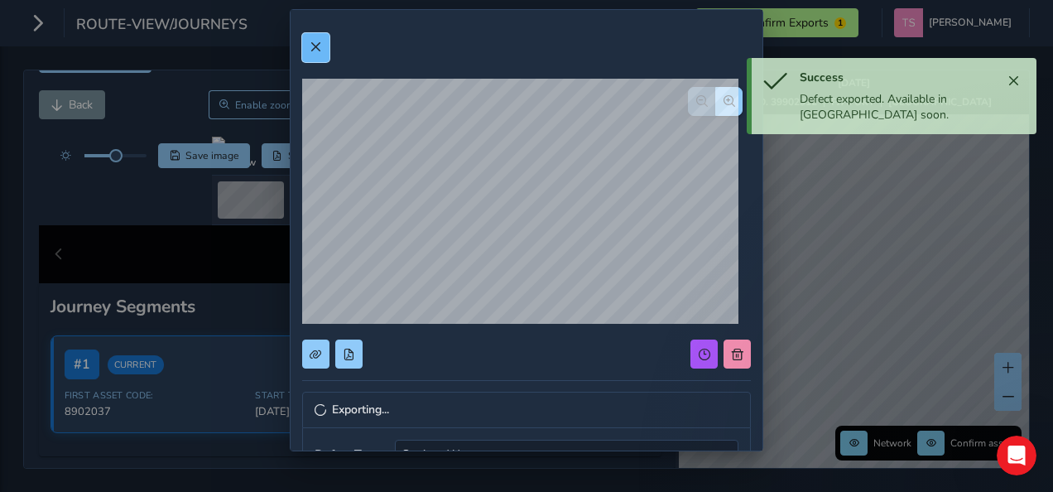
click at [317, 41] on span at bounding box center [316, 47] width 12 height 12
